Goal: Check status: Check status

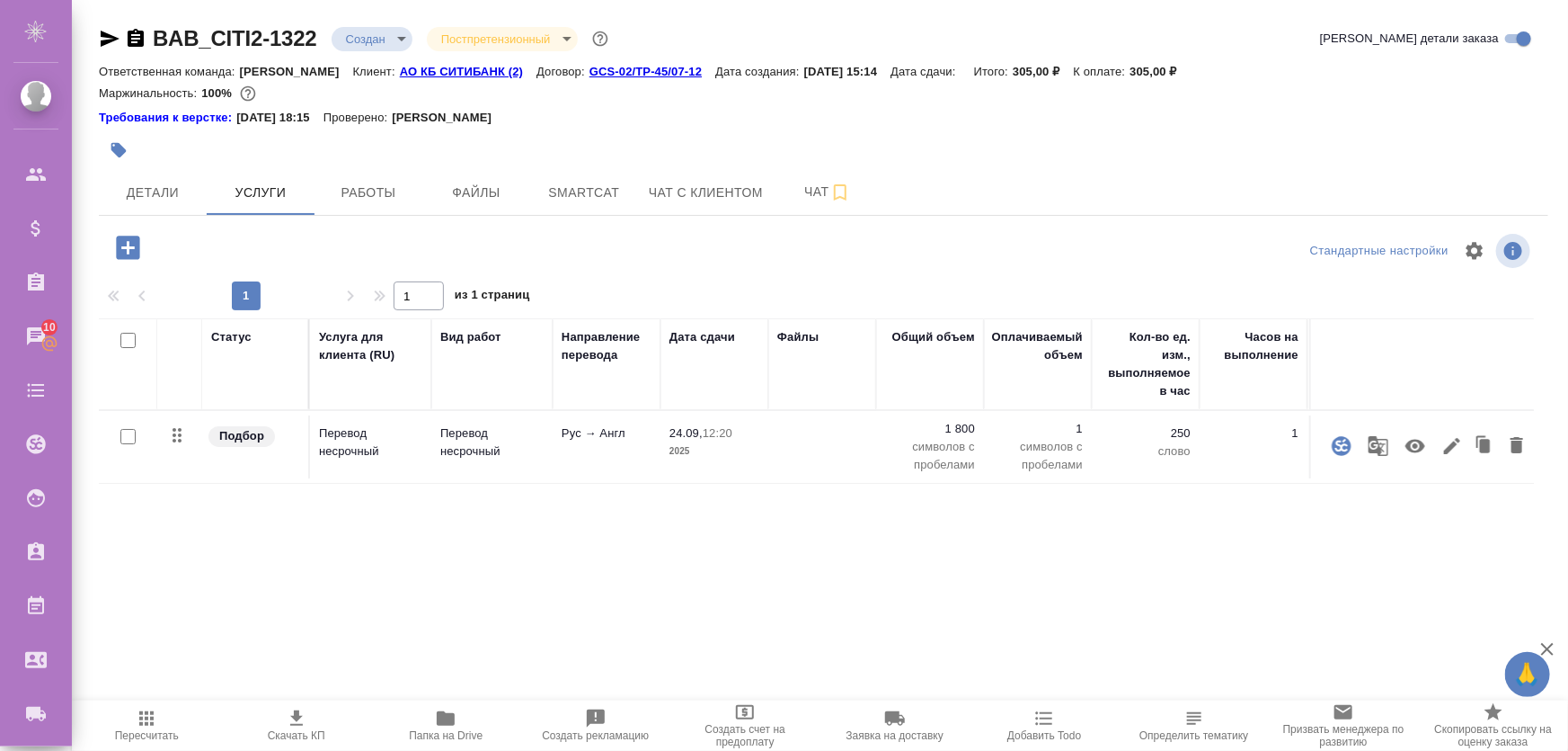
drag, startPoint x: 492, startPoint y: 580, endPoint x: 492, endPoint y: 601, distance: 21.0
click at [492, 580] on div "Статус Услуга для клиента (RU) Вид работ Направление перевода Дата сдачи Файлы …" at bounding box center [816, 511] width 1435 height 387
click at [560, 196] on span "Smartcat" at bounding box center [584, 193] width 86 height 22
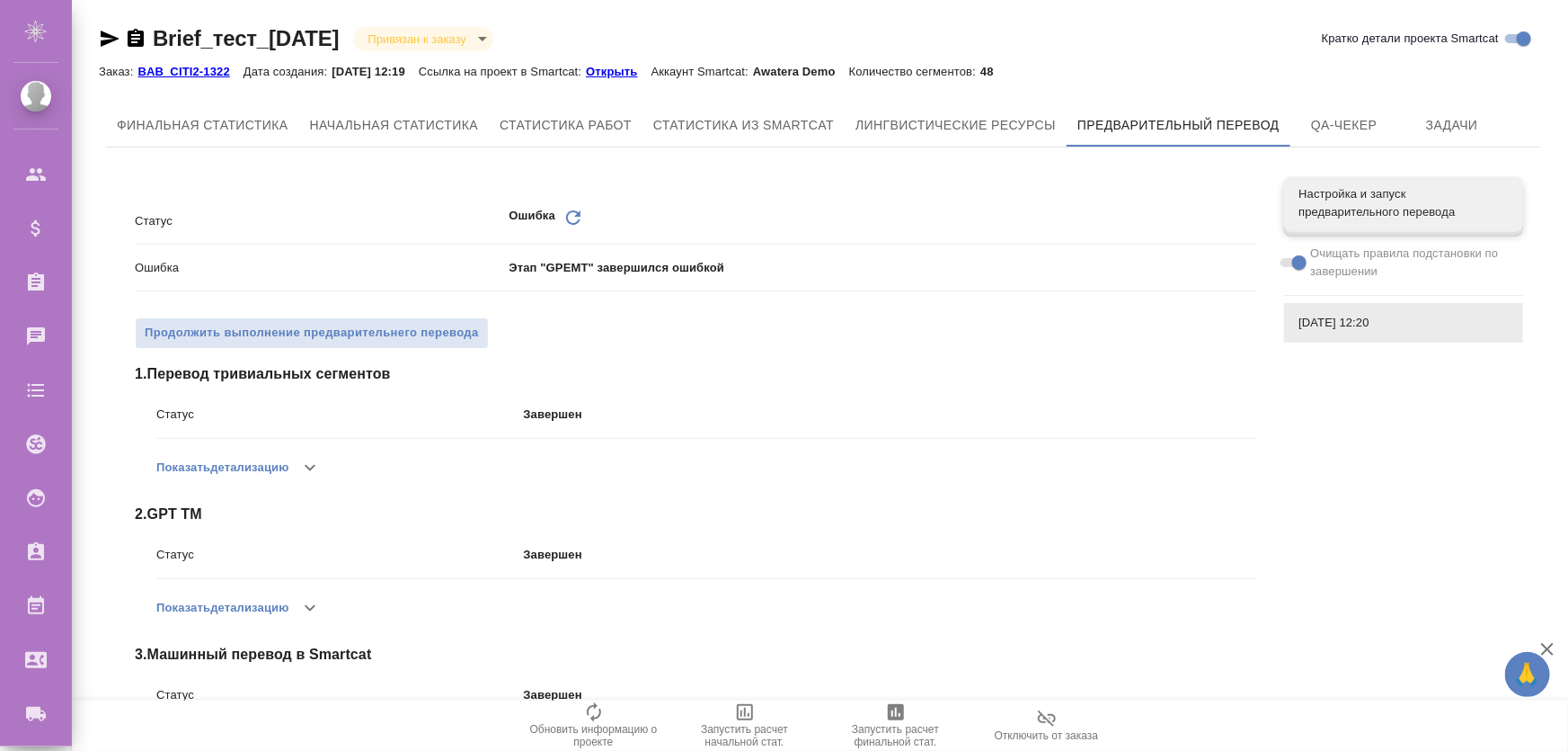
scroll to position [283, 0]
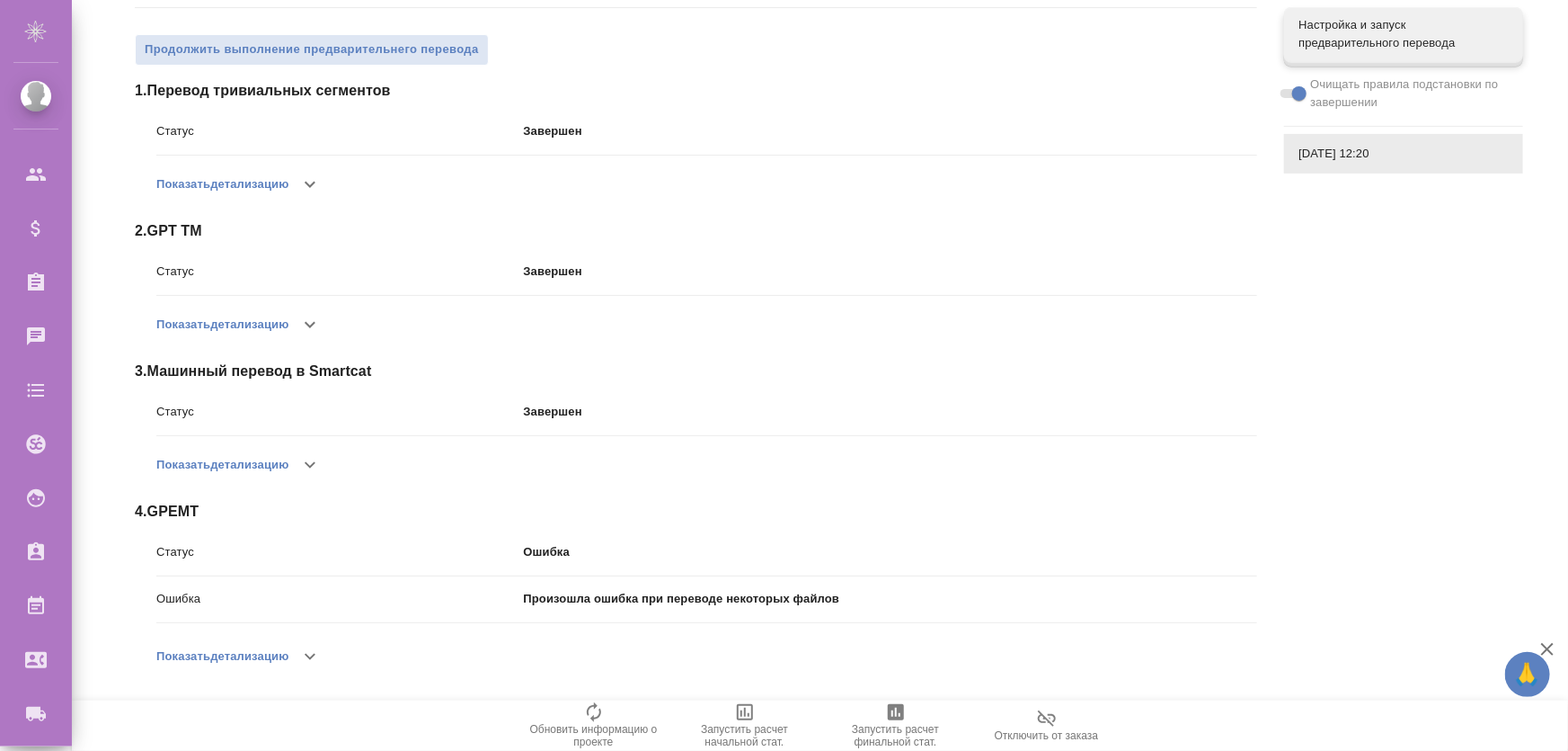
click at [285, 654] on button "Показать детализацию" at bounding box center [223, 656] width 132 height 43
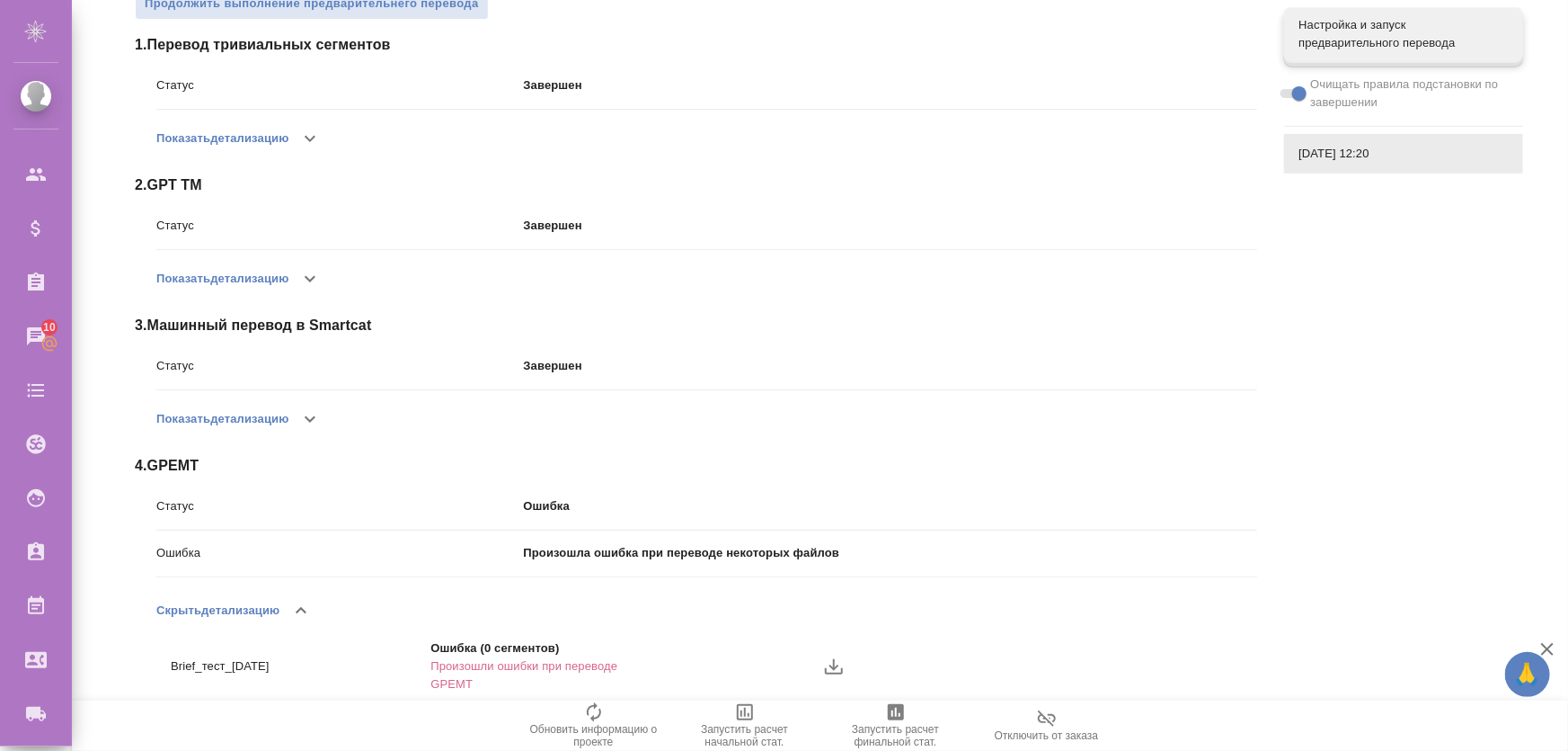
click at [836, 669] on icon "button" at bounding box center [833, 666] width 21 height 21
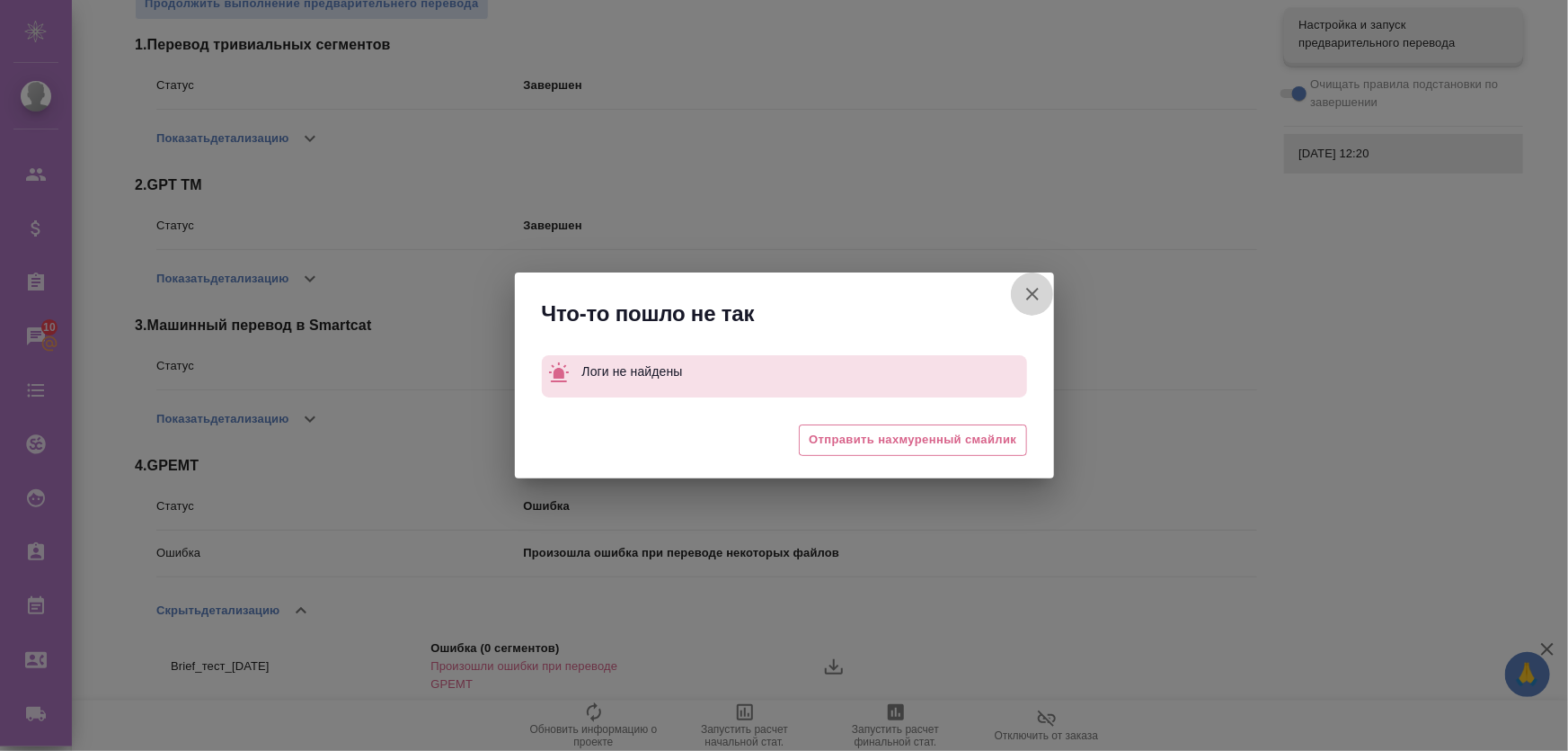
click at [1036, 288] on icon "button" at bounding box center [1032, 293] width 21 height 21
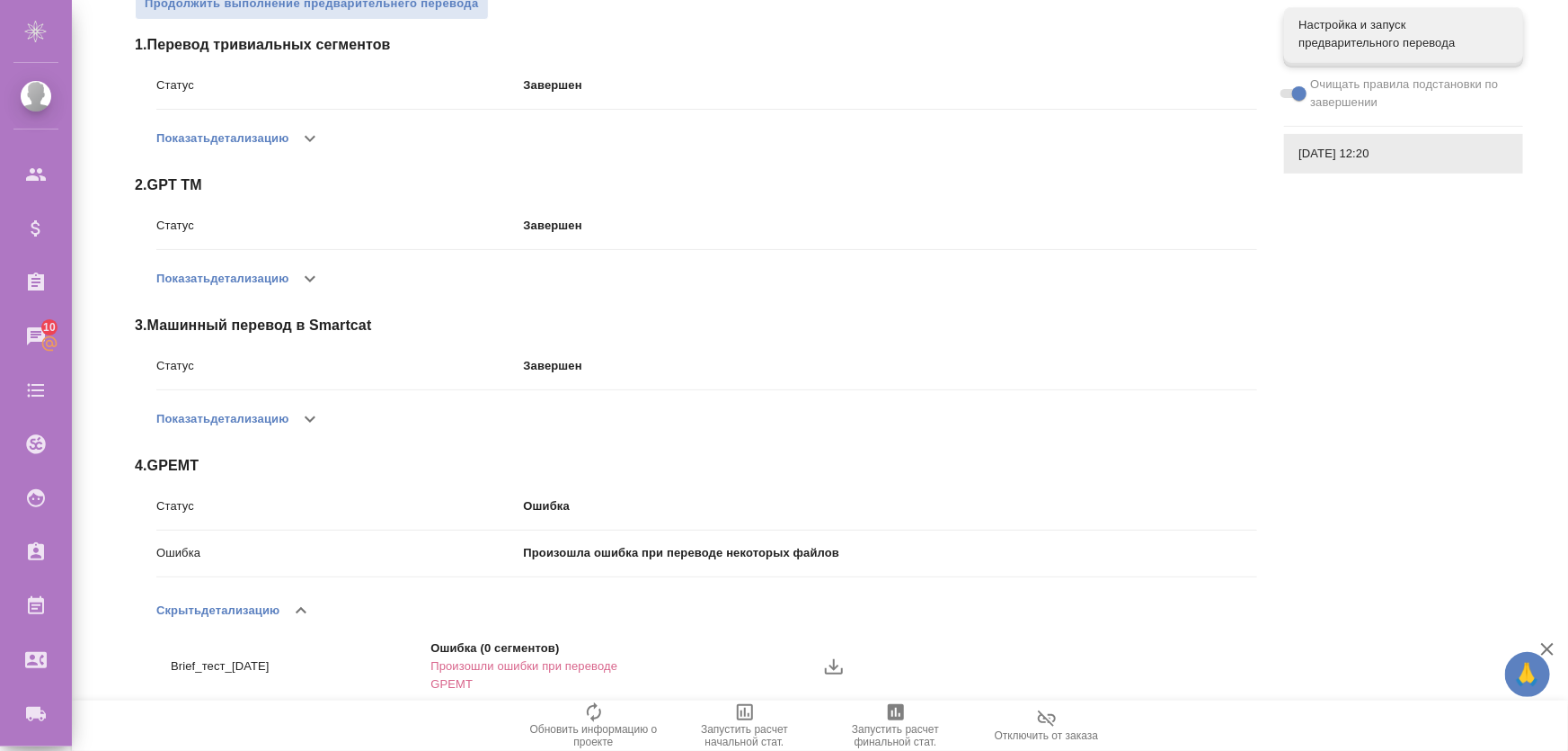
scroll to position [0, 0]
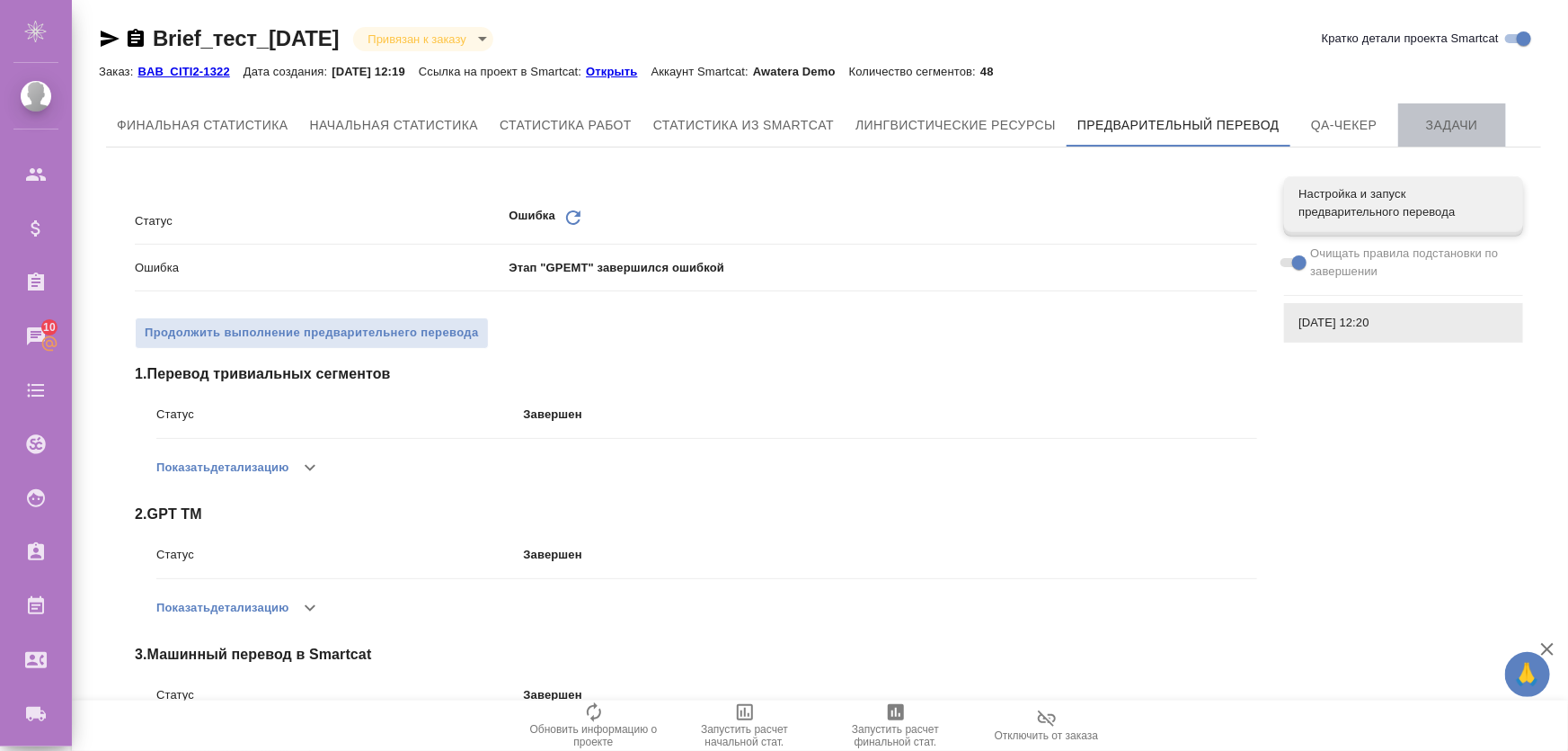
click at [1431, 124] on span "Задачи" at bounding box center [1452, 125] width 86 height 22
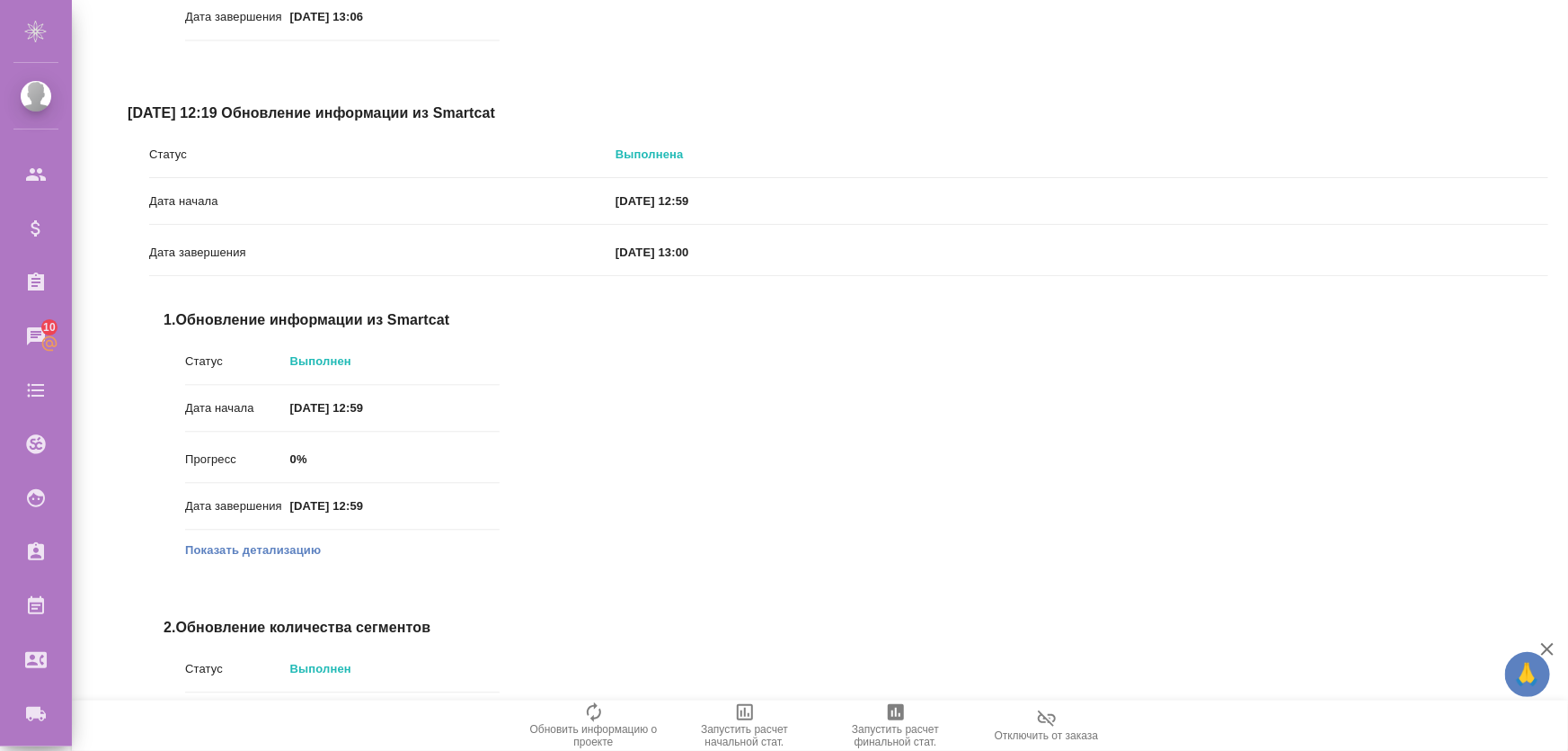
scroll to position [5675, 0]
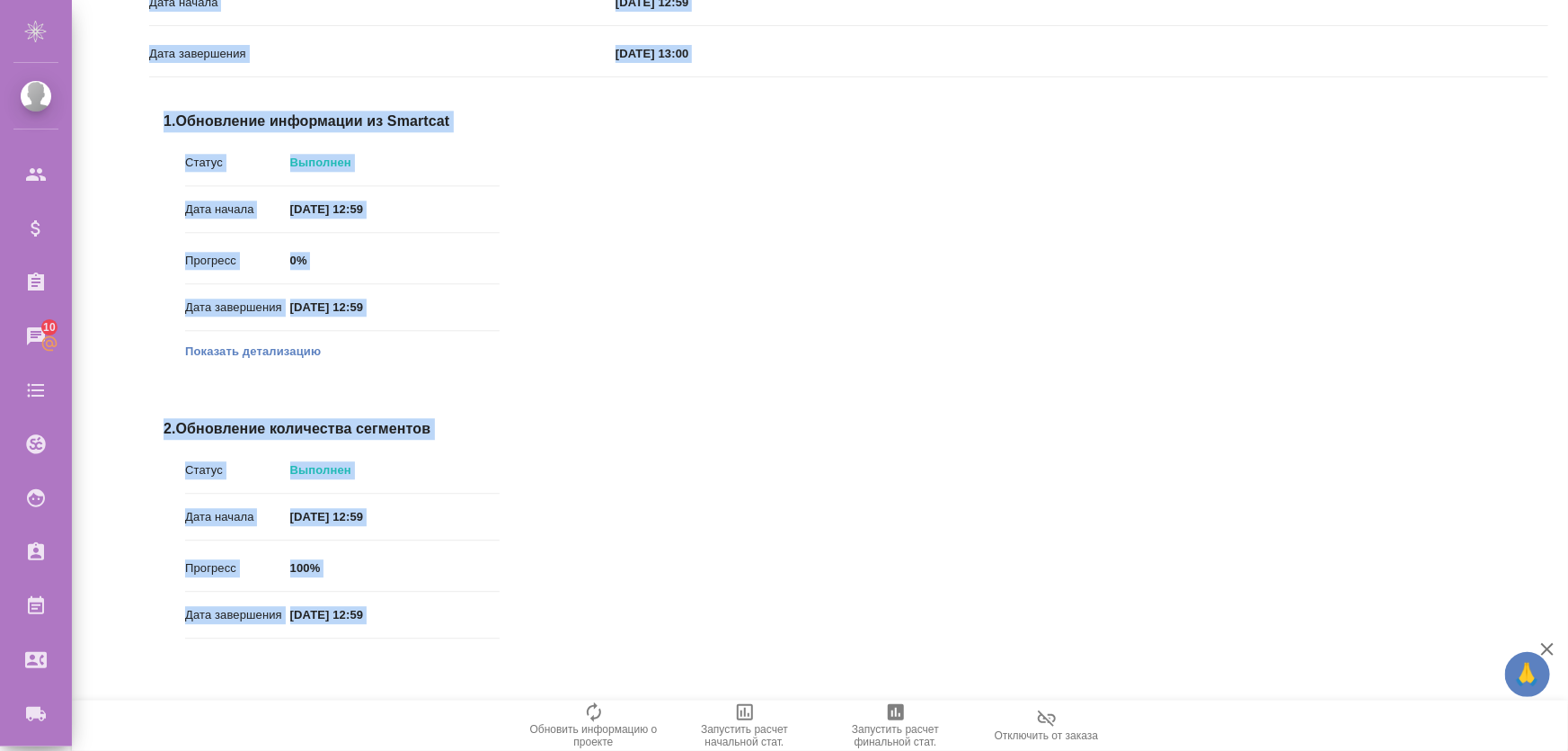
drag, startPoint x: 1567, startPoint y: 705, endPoint x: 1541, endPoint y: -66, distance: 771.4
click at [1541, 0] on html "🙏 .cls-1 fill:#fff; AWATERA Zhukova Daria Клиенты Спецификации Заказы 10 Чаты T…" at bounding box center [784, 447] width 1568 height 896
click at [1249, 126] on div "Статус Выполнена Дата начала 23.09.2025, 12:59 Дата завершения 23.09.2025, 13:0…" at bounding box center [849, 313] width 1399 height 746
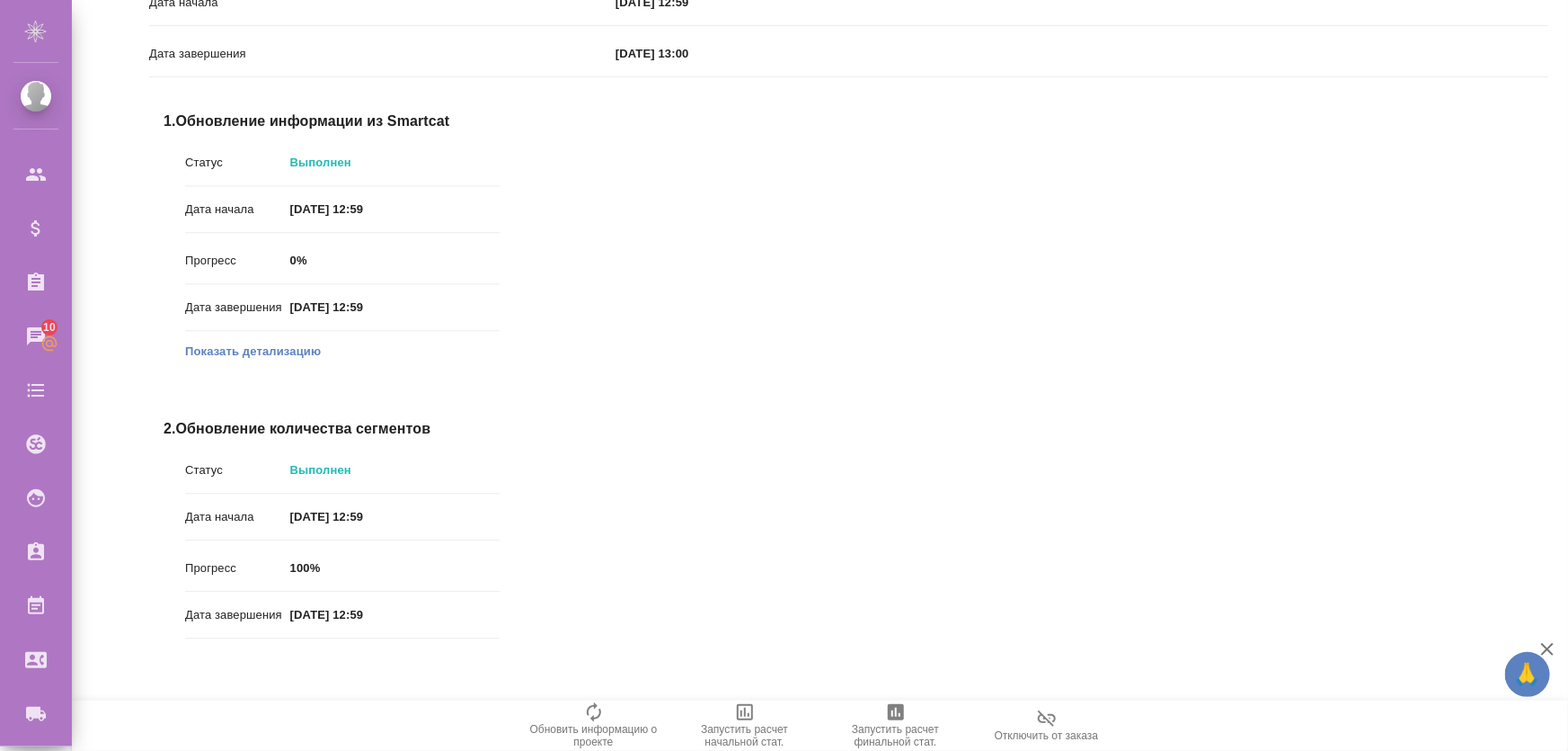
drag, startPoint x: 941, startPoint y: 214, endPoint x: 955, endPoint y: 144, distance: 71.4
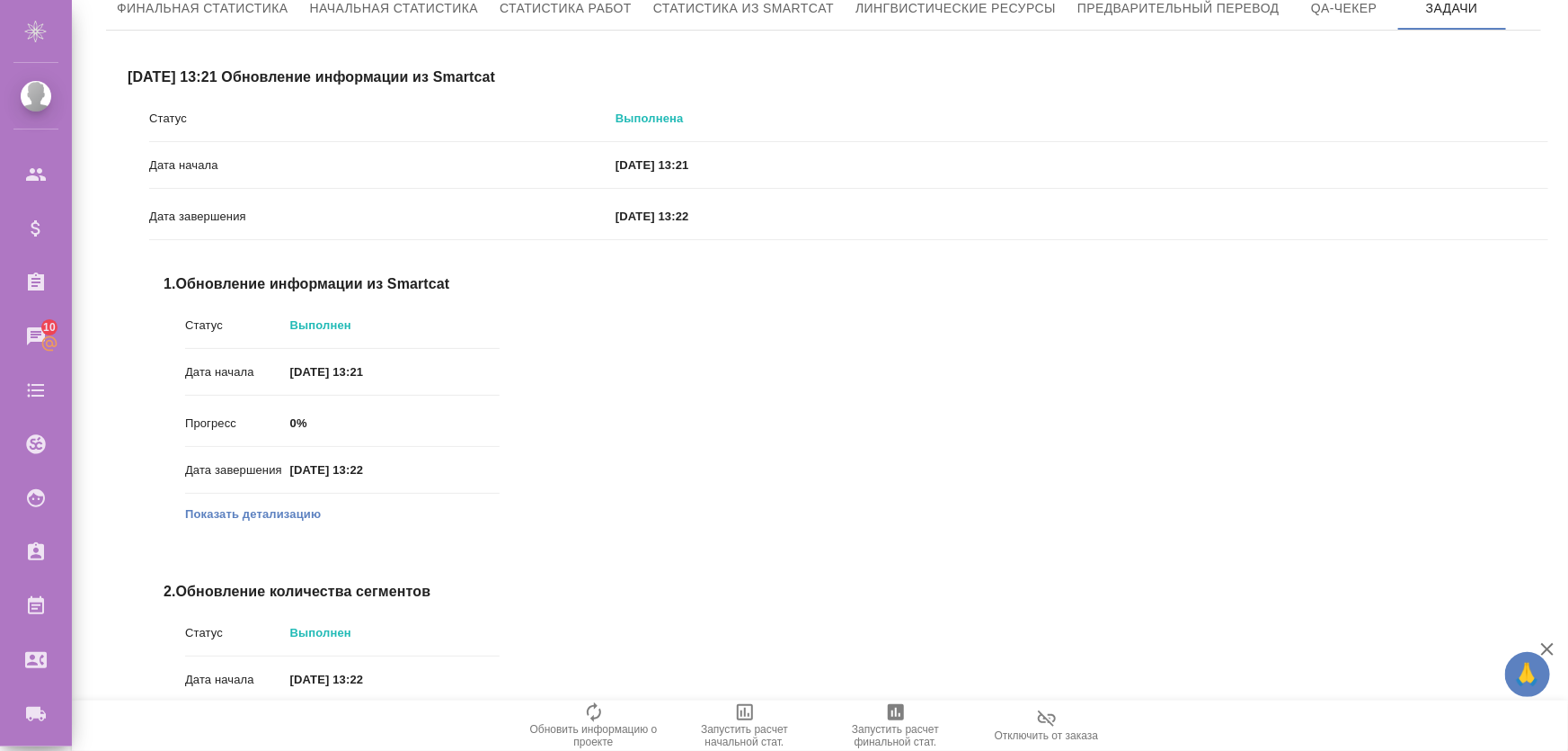
scroll to position [0, 0]
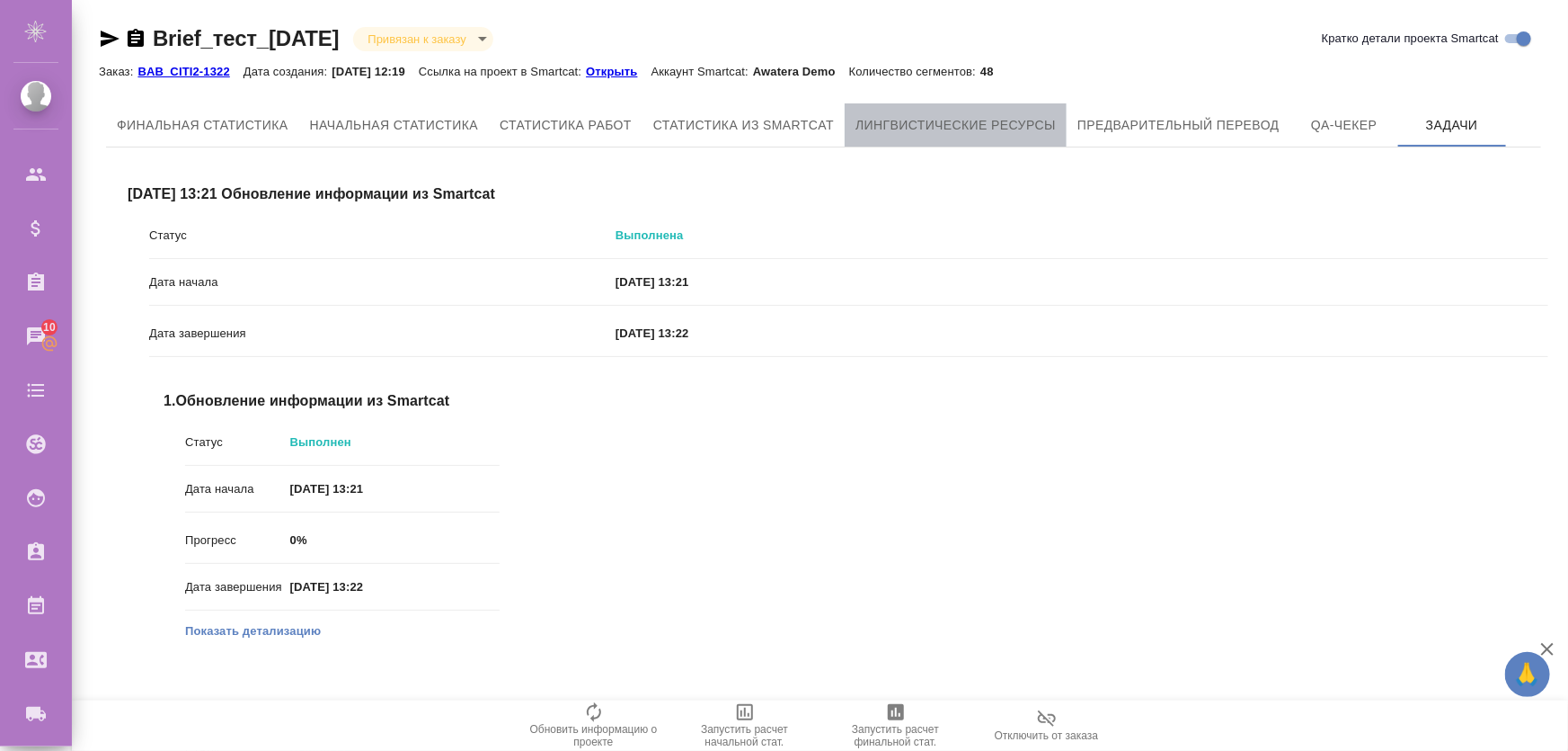
click at [985, 121] on span "Лингвистические ресурсы" at bounding box center [956, 125] width 200 height 22
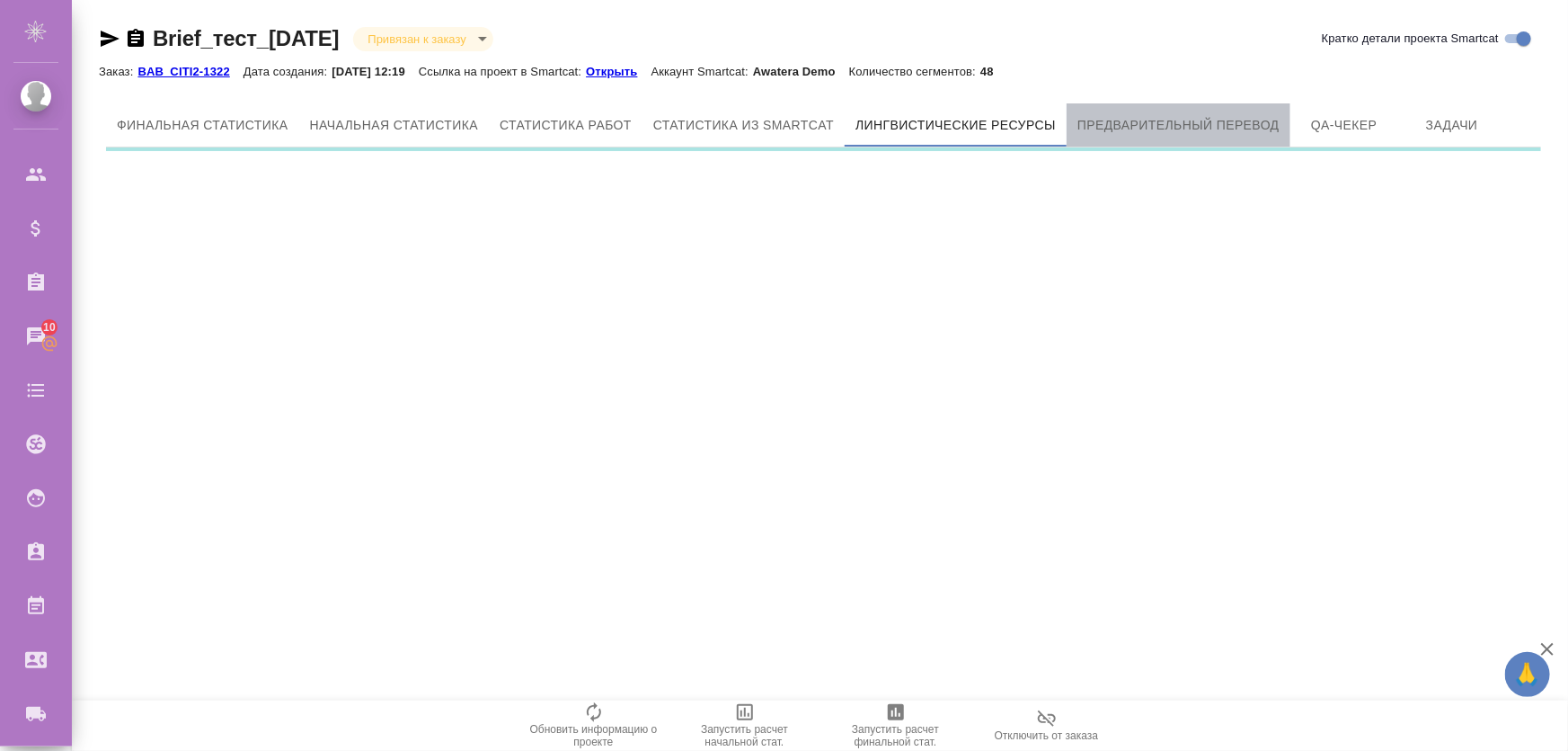
click at [1211, 123] on span "Предварительный перевод" at bounding box center [1178, 125] width 202 height 22
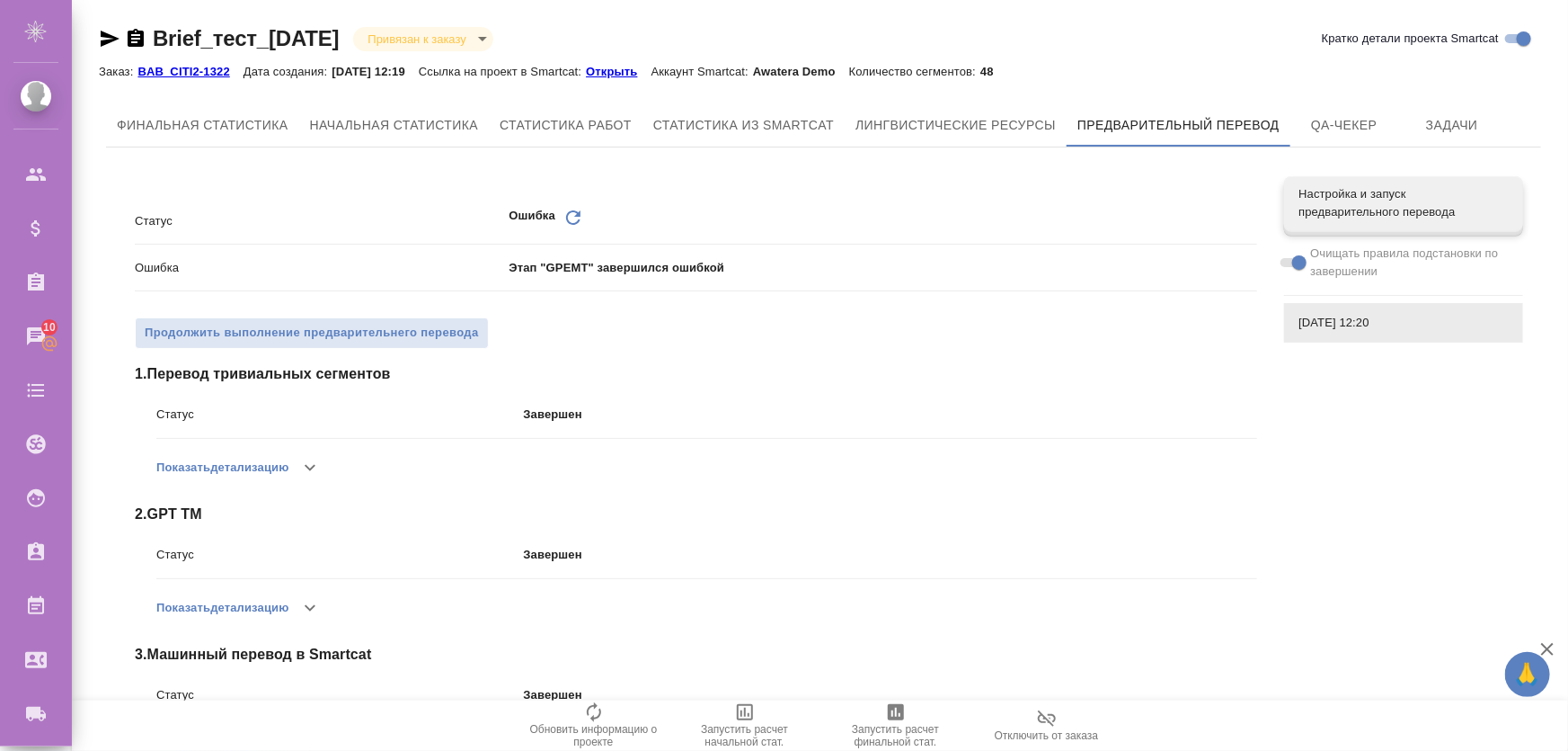
scroll to position [283, 0]
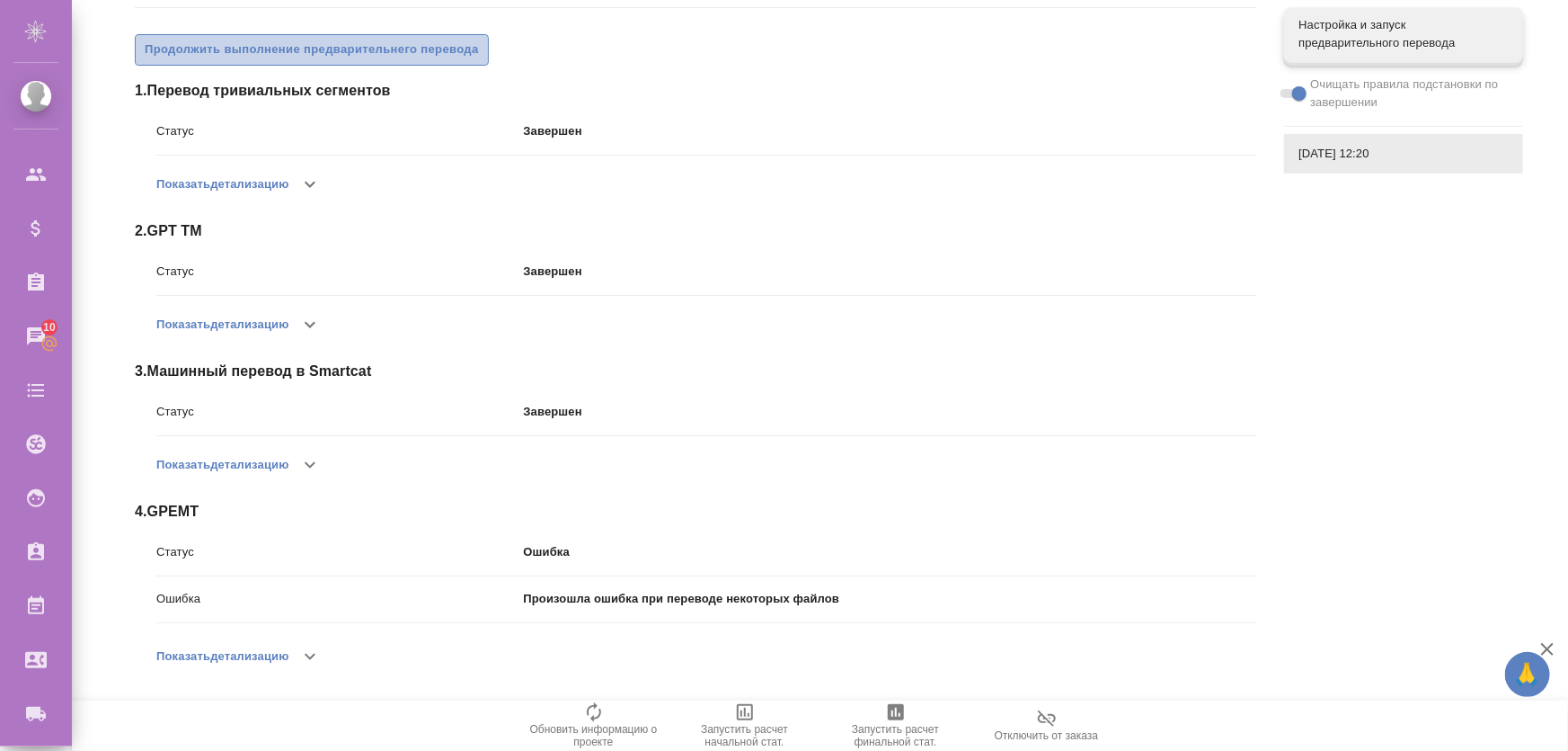
click at [315, 53] on span "Продолжить выполнение предварительнего перевода" at bounding box center [312, 50] width 334 height 20
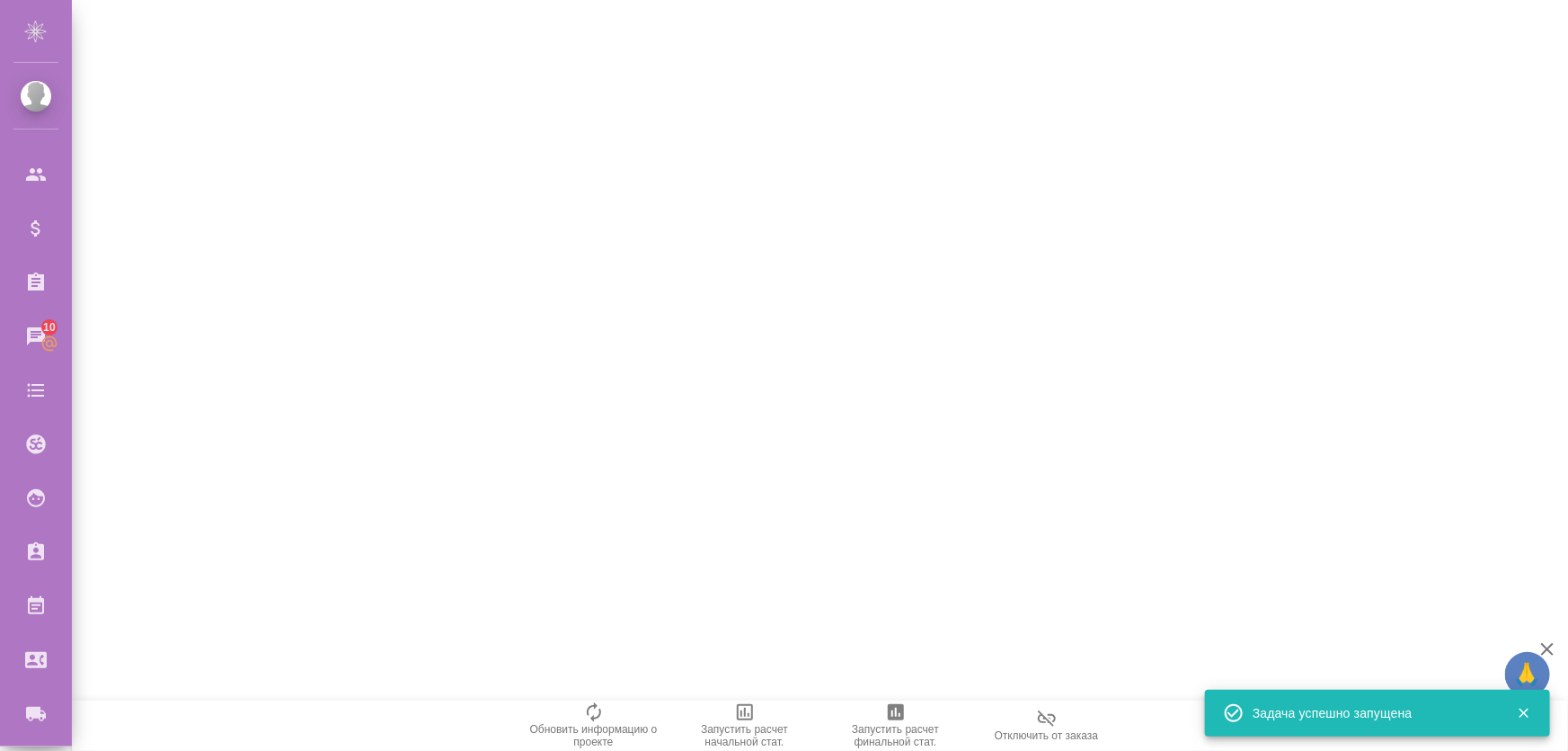
scroll to position [278, 0]
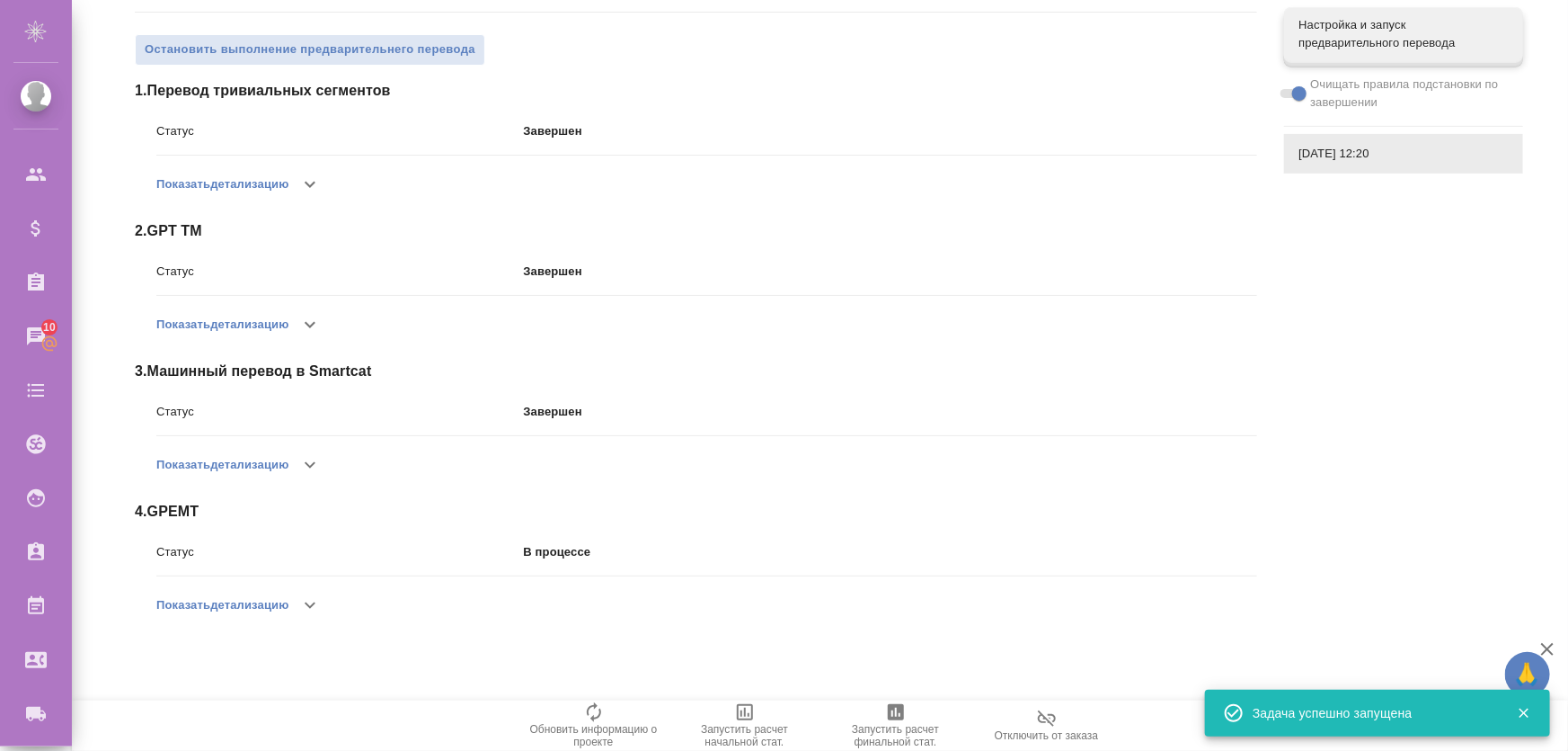
click at [272, 591] on button "Показать детализацию" at bounding box center [223, 605] width 132 height 43
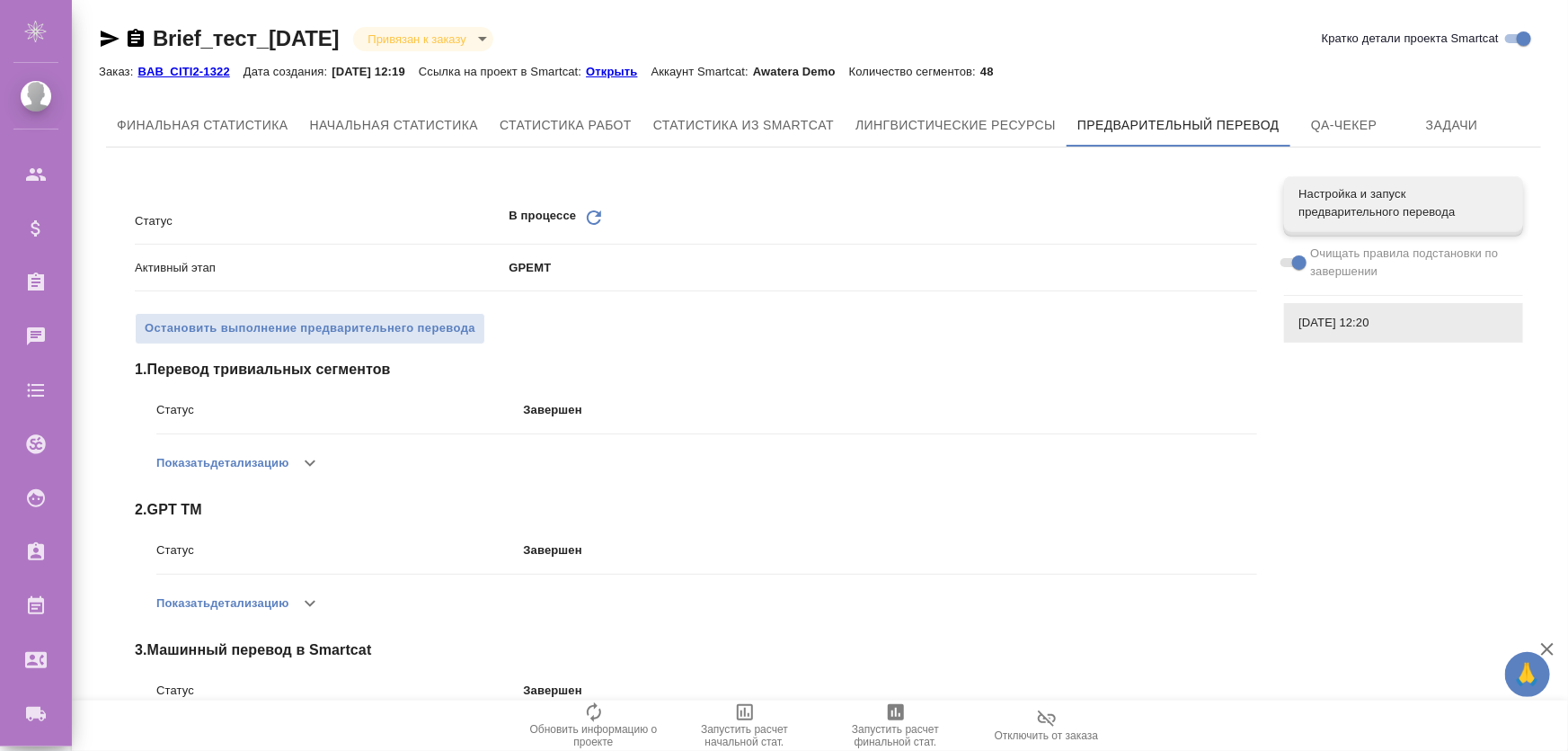
scroll to position [227, 0]
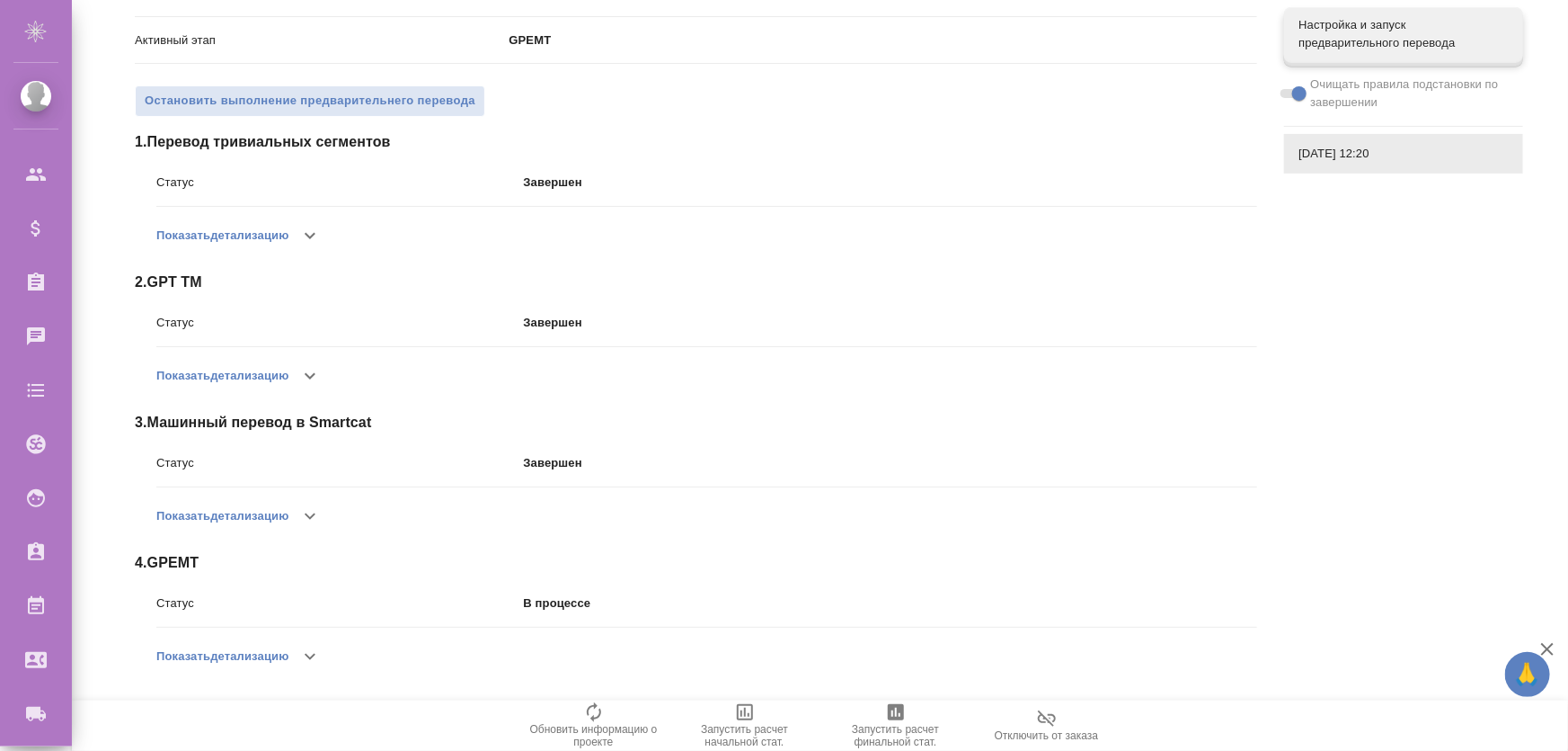
click at [286, 649] on button "Показать детализацию" at bounding box center [223, 656] width 132 height 43
